Goal: Use online tool/utility: Utilize a website feature to perform a specific function

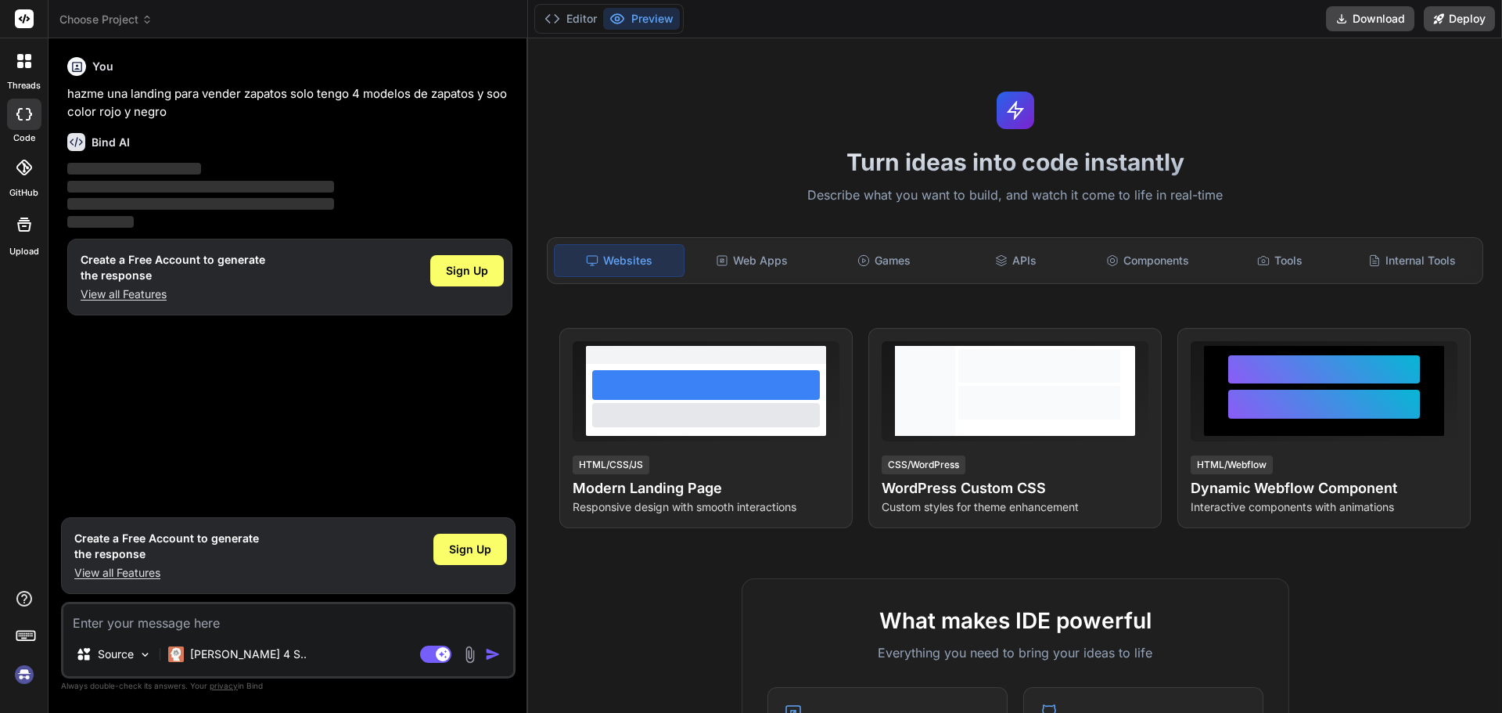
type textarea "x"
click at [494, 655] on img "button" at bounding box center [493, 654] width 16 height 16
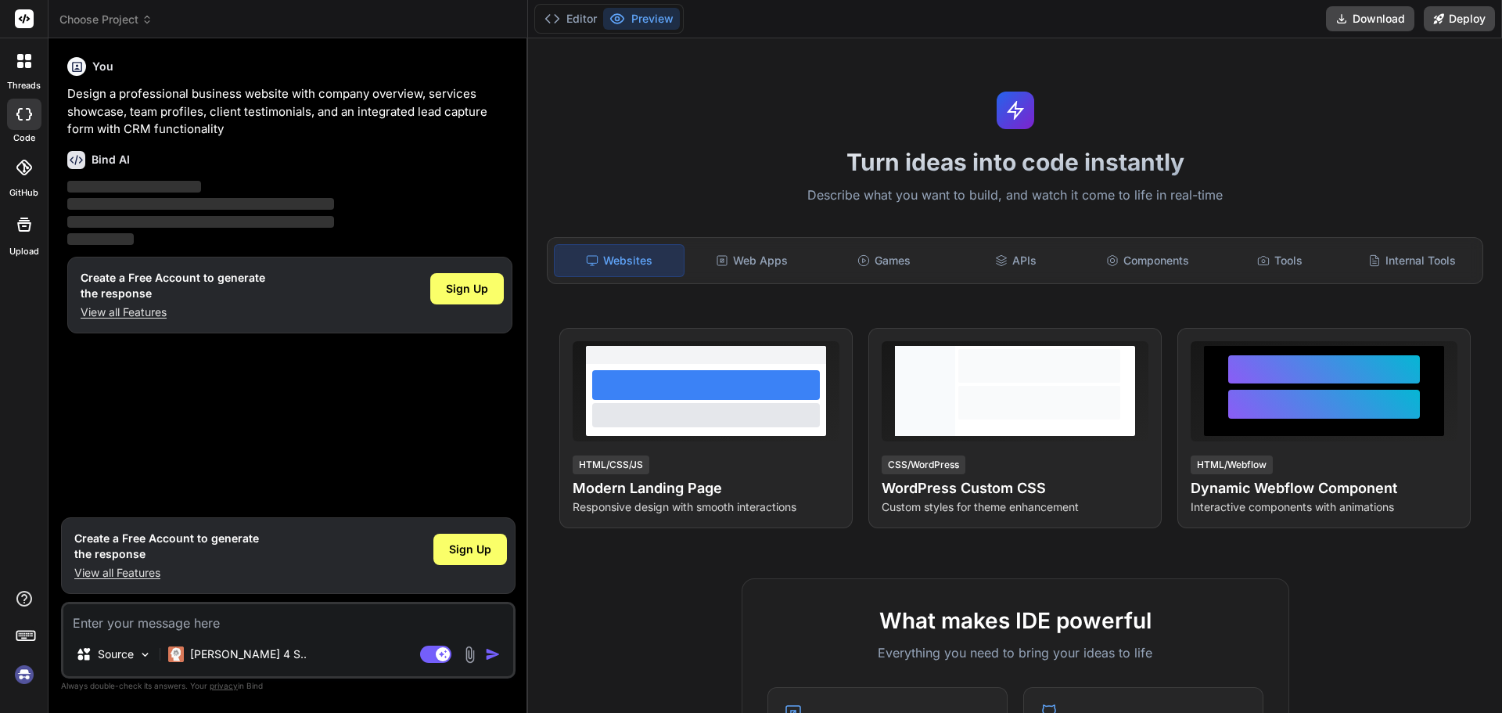
click at [1019, 109] on div at bounding box center [1016, 111] width 38 height 38
type textarea "x"
